Goal: Navigation & Orientation: Find specific page/section

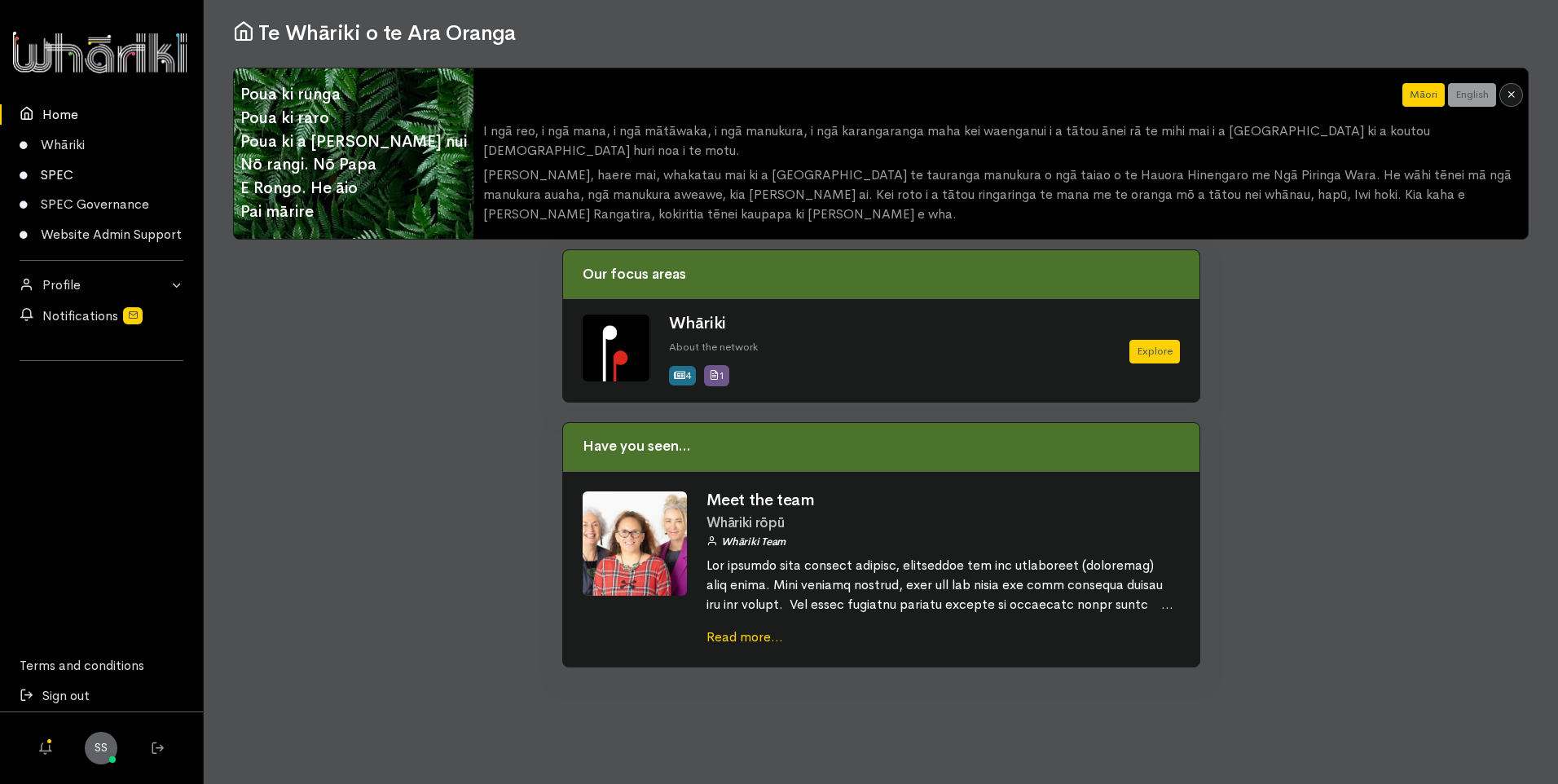
click at [34, 174] on icon at bounding box center [27, 176] width 16 height 9
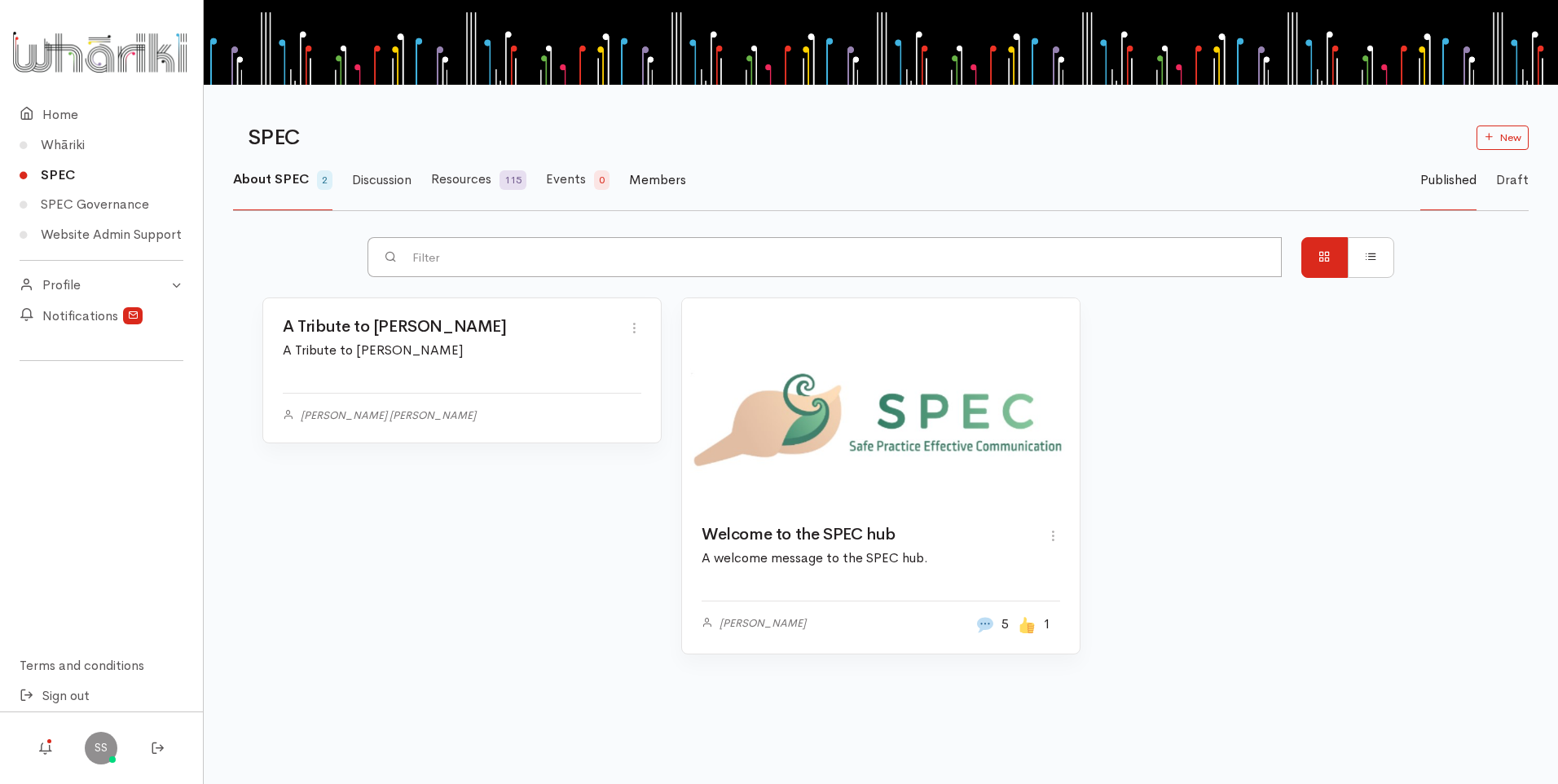
click at [666, 182] on span "Members" at bounding box center [657, 180] width 57 height 17
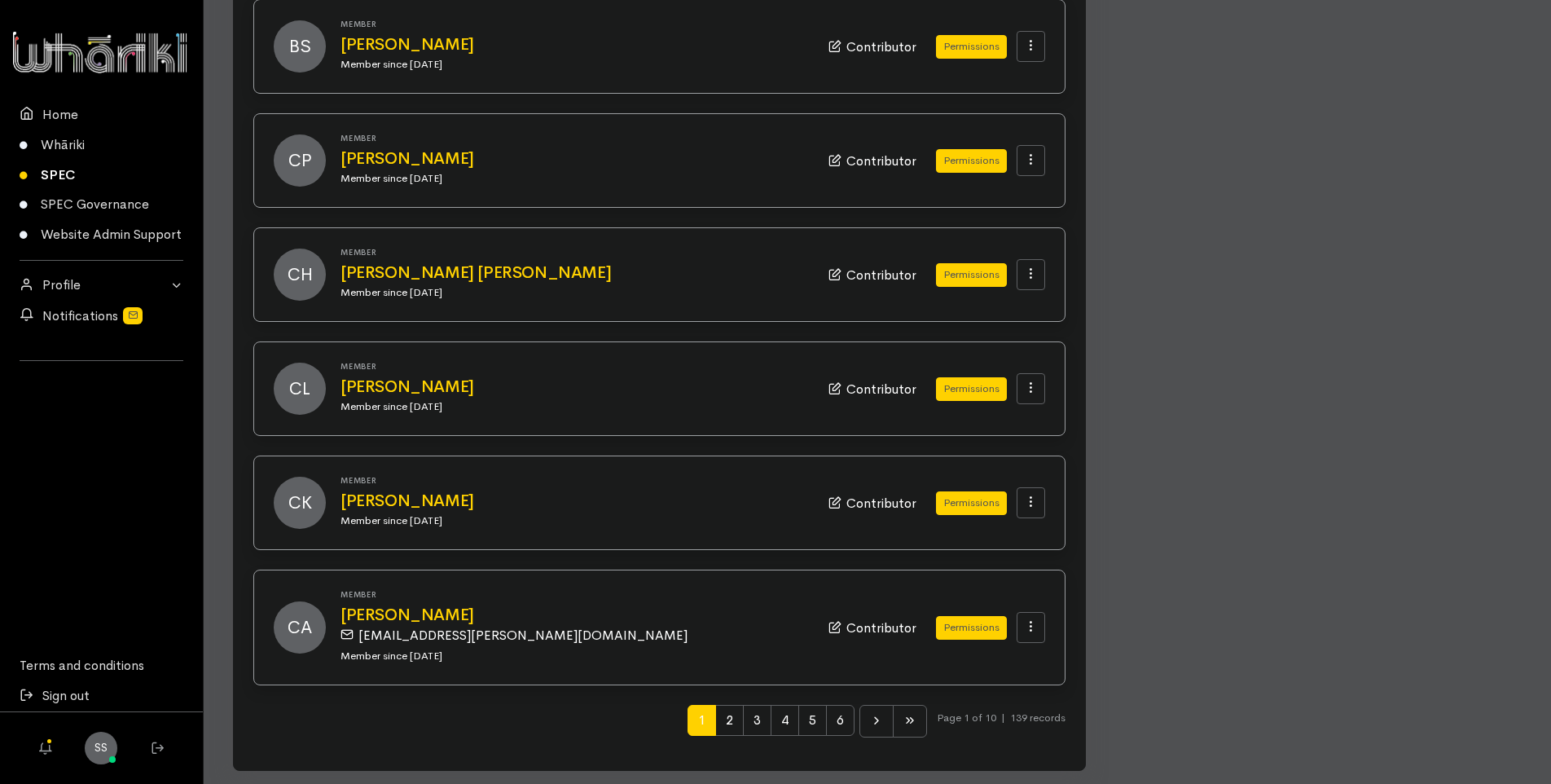
scroll to position [1468, 0]
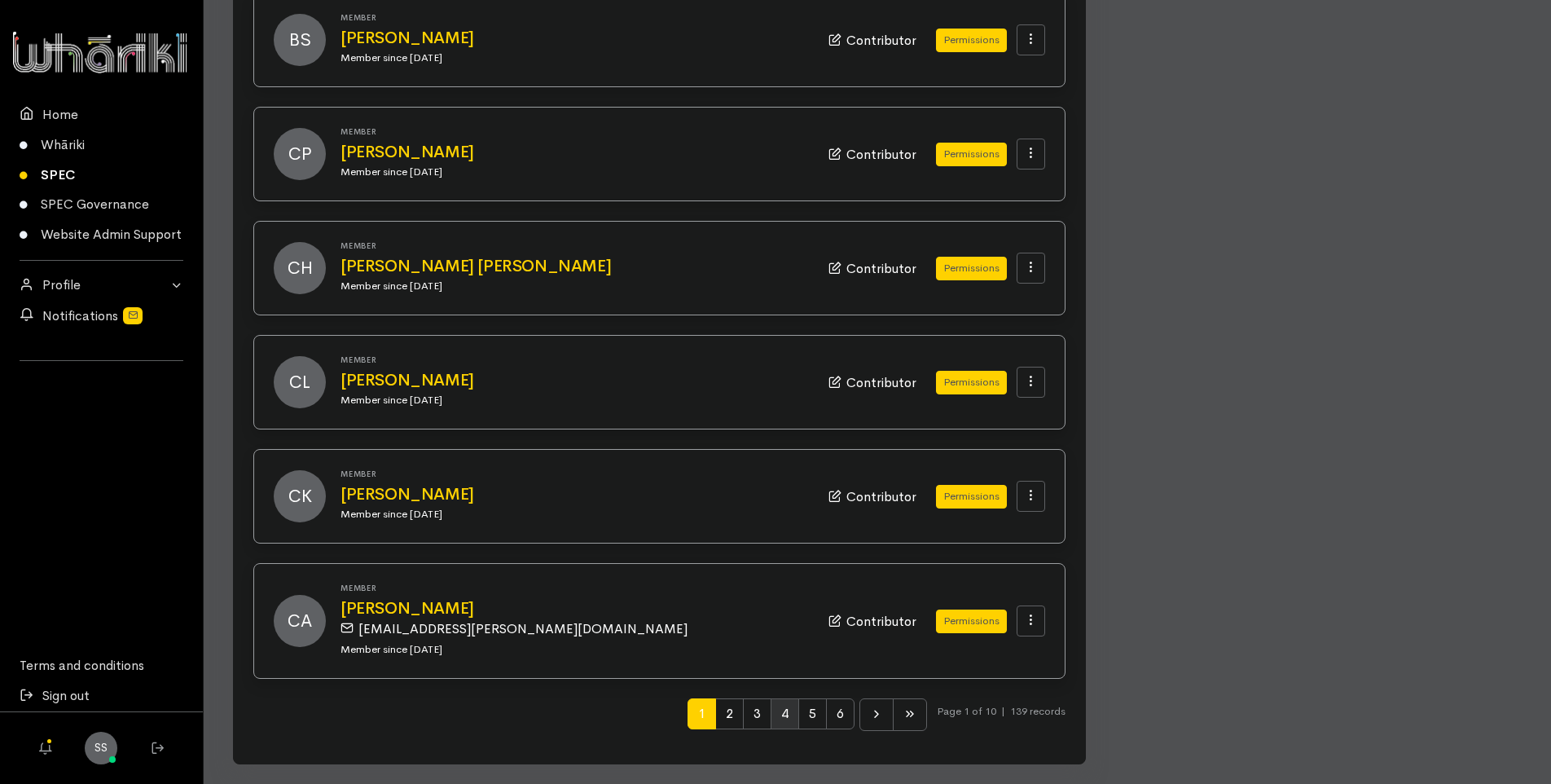
click at [779, 712] on span "4" at bounding box center [785, 713] width 28 height 31
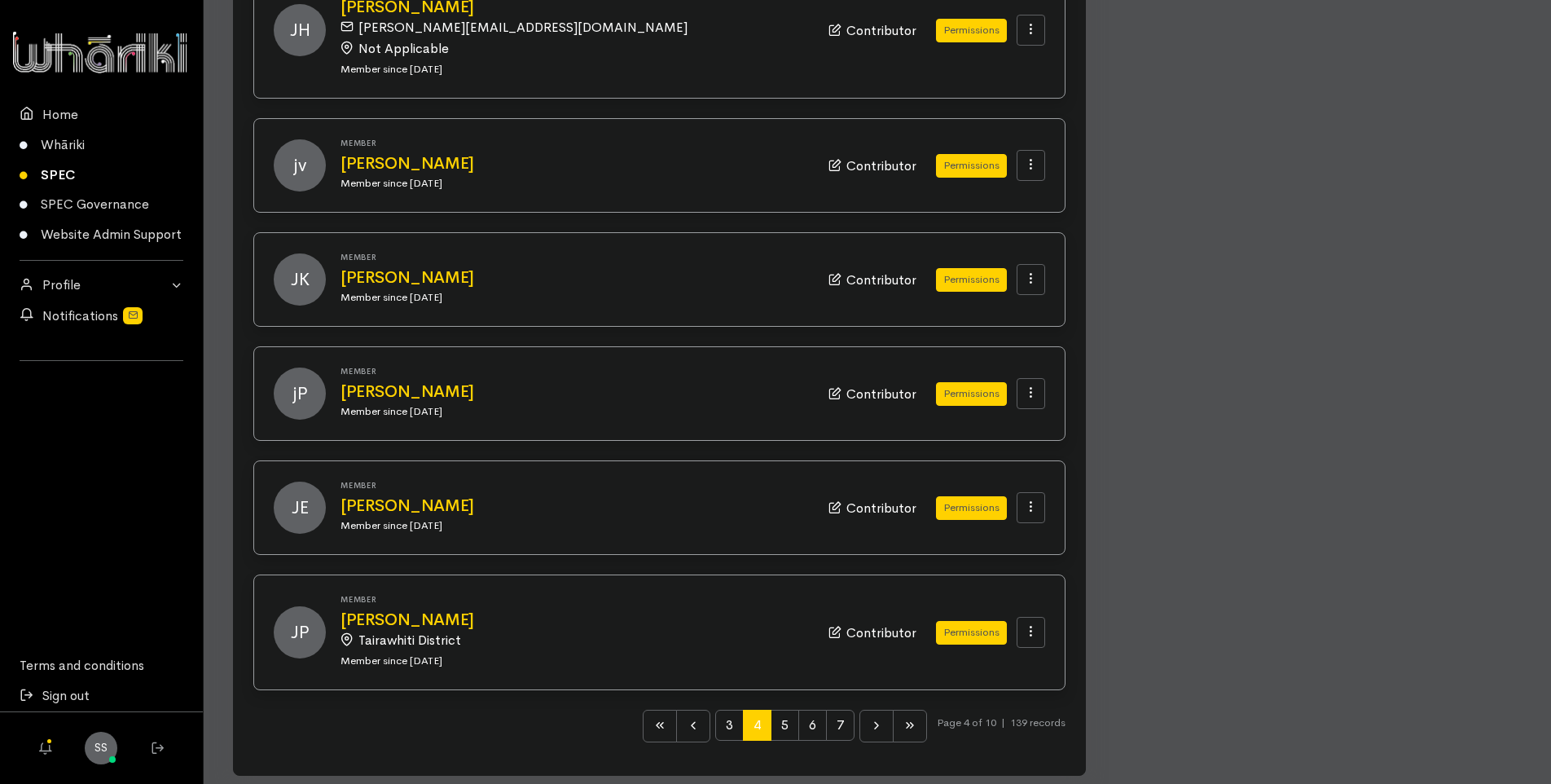
scroll to position [1488, 0]
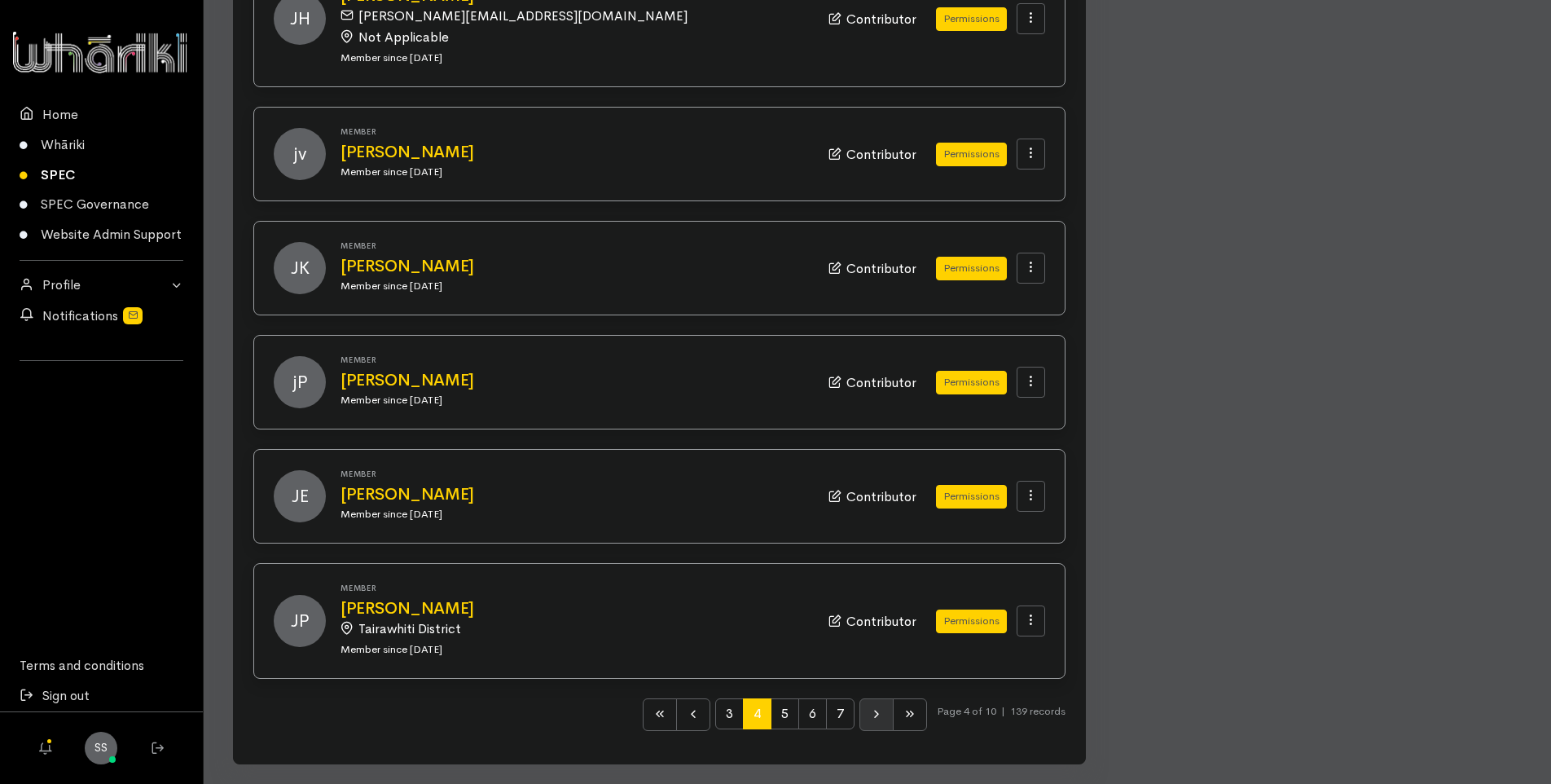
click at [870, 716] on icon at bounding box center [877, 714] width 13 height 13
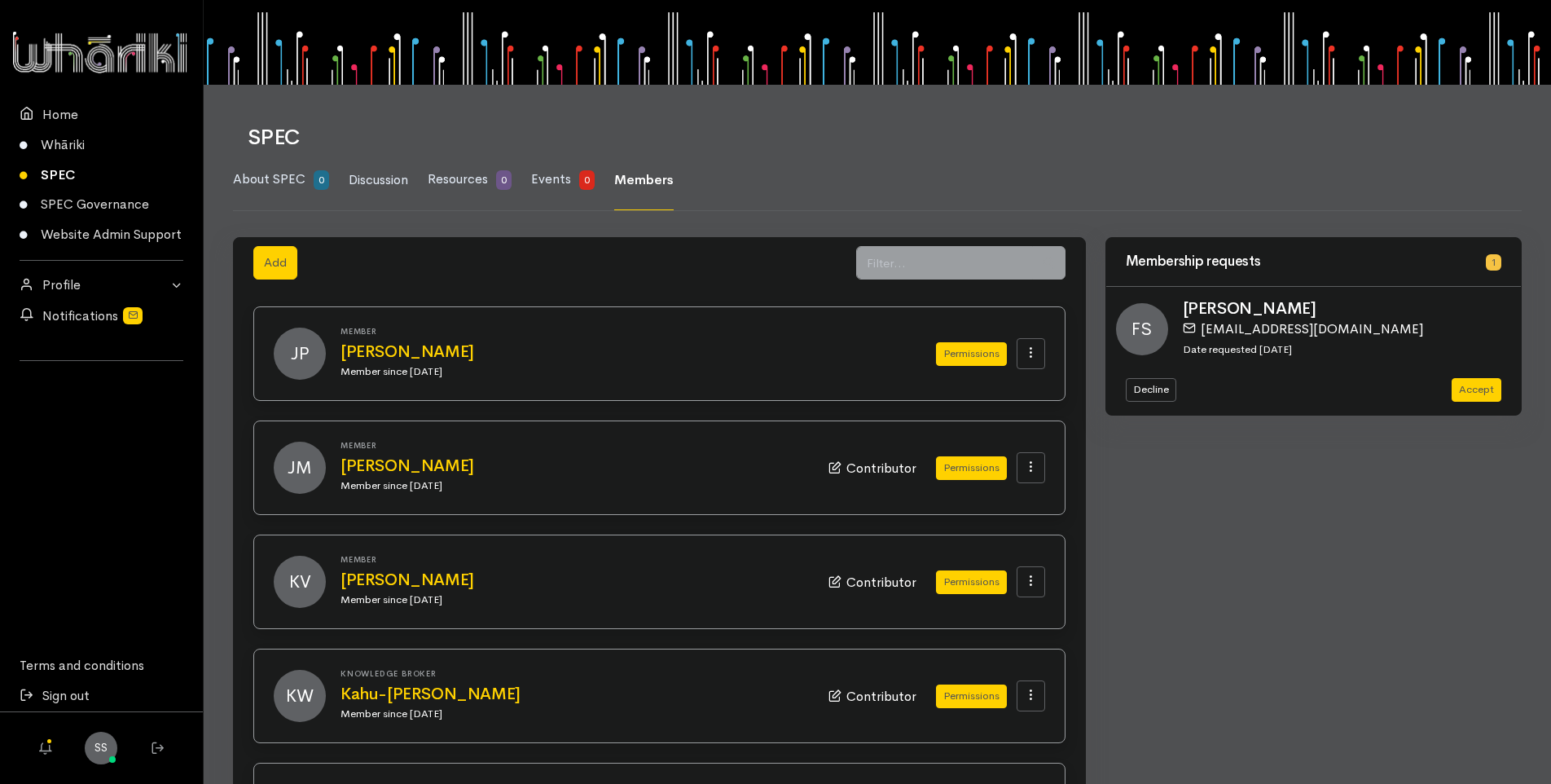
scroll to position [81, 0]
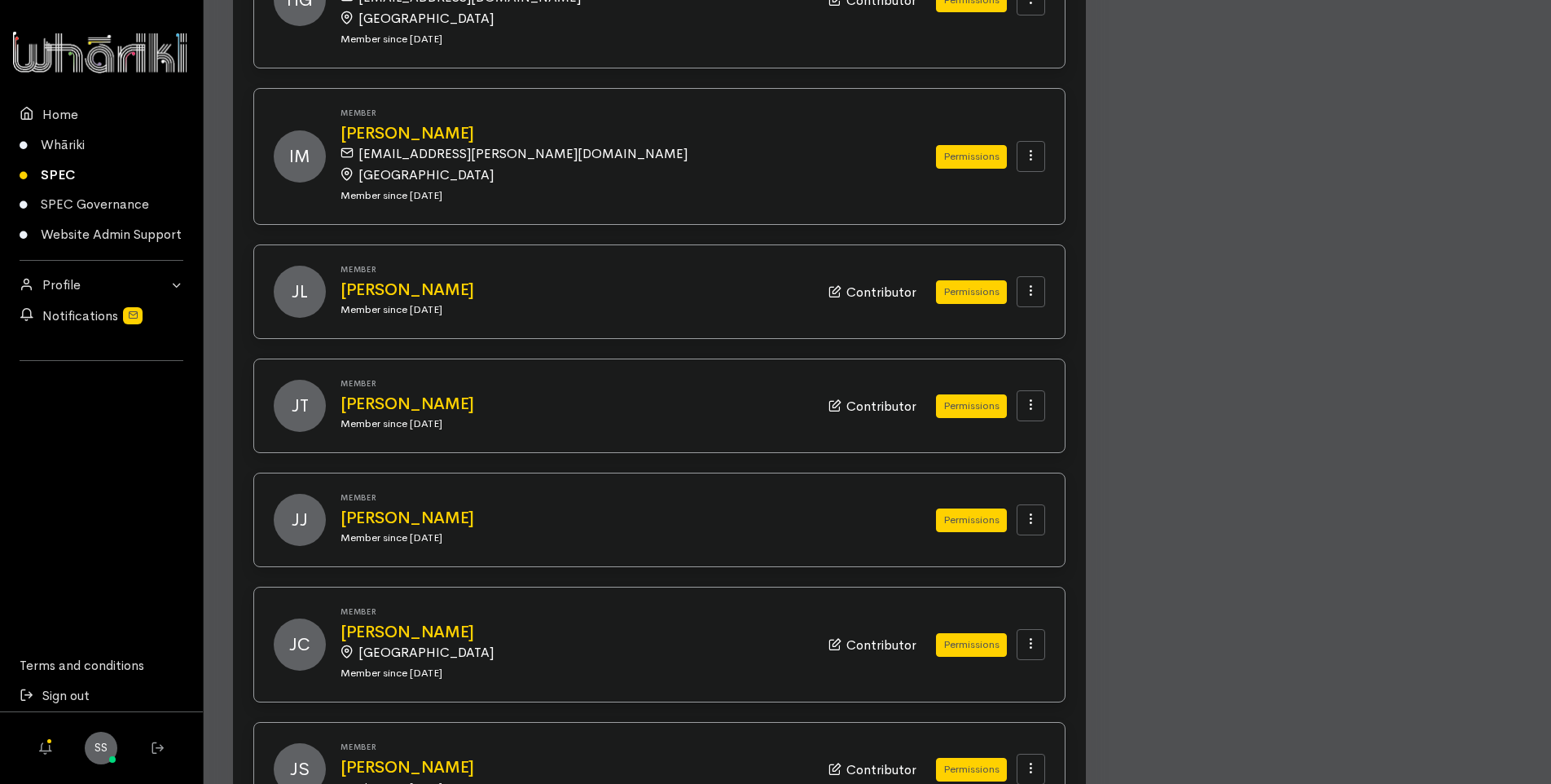
scroll to position [326, 0]
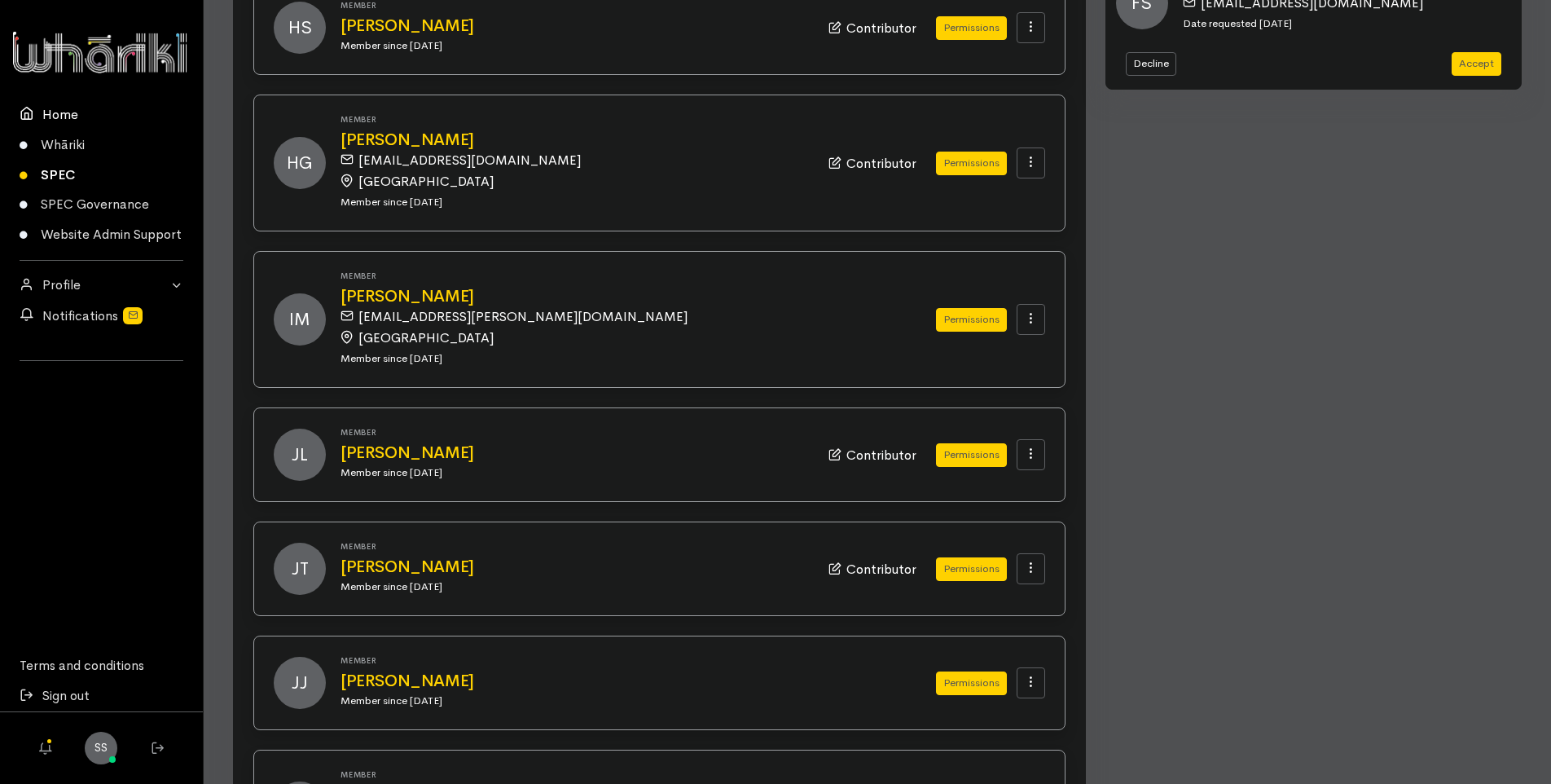
click at [56, 114] on link "Home" at bounding box center [101, 115] width 203 height 30
